Goal: Information Seeking & Learning: Learn about a topic

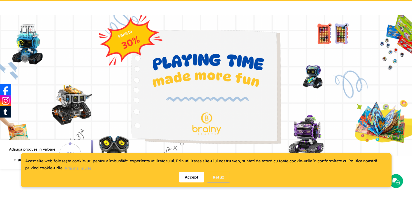
scroll to position [39, 0]
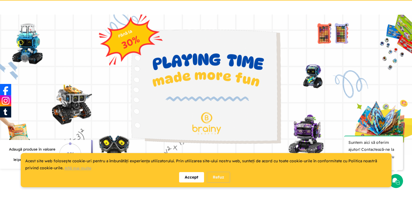
click at [222, 179] on div "Refuz" at bounding box center [218, 177] width 23 height 11
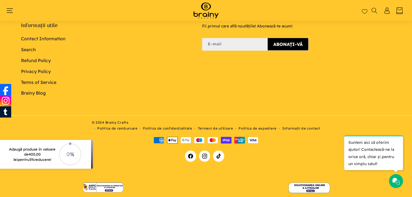
scroll to position [2296, 0]
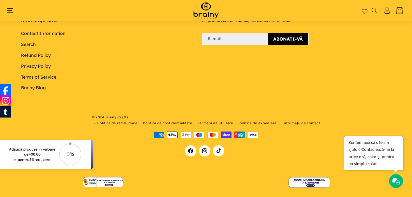
click at [40, 82] on link "Brainy Blog" at bounding box center [33, 87] width 25 height 11
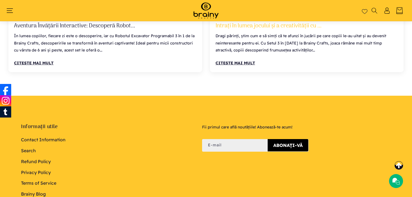
scroll to position [162, 0]
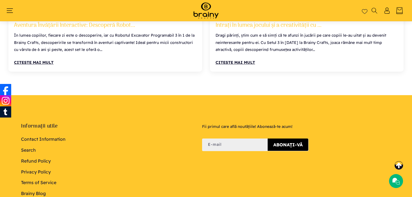
click at [33, 139] on link "Contact Information" at bounding box center [43, 140] width 45 height 10
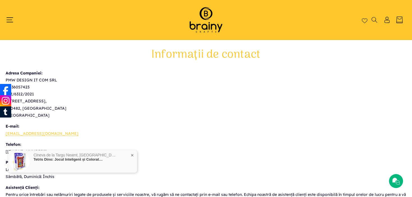
click at [11, 18] on icon "Meniu" at bounding box center [9, 20] width 7 height 7
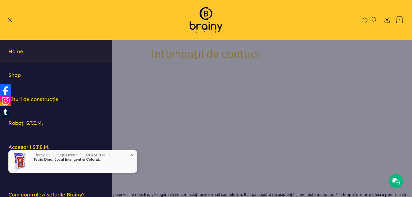
click at [17, 52] on link "Home" at bounding box center [56, 51] width 112 height 23
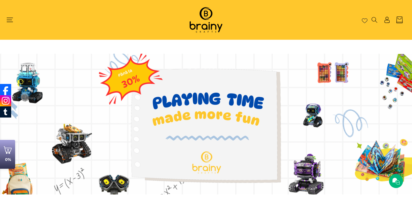
click at [4, 15] on header "Home Shop Kituri de construcție Roboți S.T.E.M. Accesorii S.T.E.M. Puzzle Cum c…" at bounding box center [206, 20] width 412 height 40
click at [8, 17] on icon "Meniu" at bounding box center [9, 20] width 7 height 7
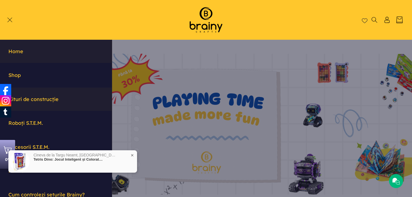
click at [30, 101] on link "Kituri de construcție" at bounding box center [56, 99] width 112 height 23
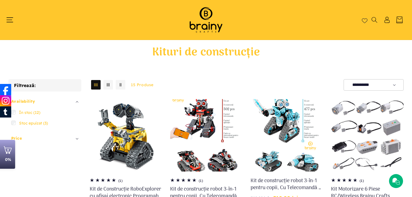
click at [8, 18] on icon "Meniu" at bounding box center [9, 20] width 7 height 7
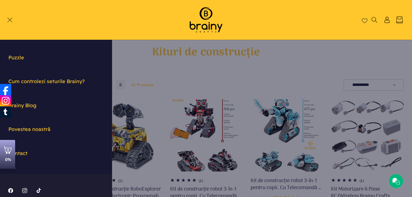
scroll to position [121, 0]
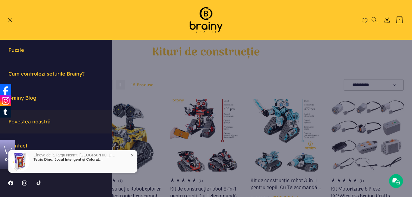
click at [39, 118] on link "Povestea noastră" at bounding box center [56, 121] width 112 height 23
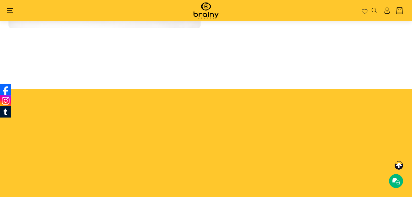
scroll to position [778, 0]
